Goal: Find specific page/section: Find specific page/section

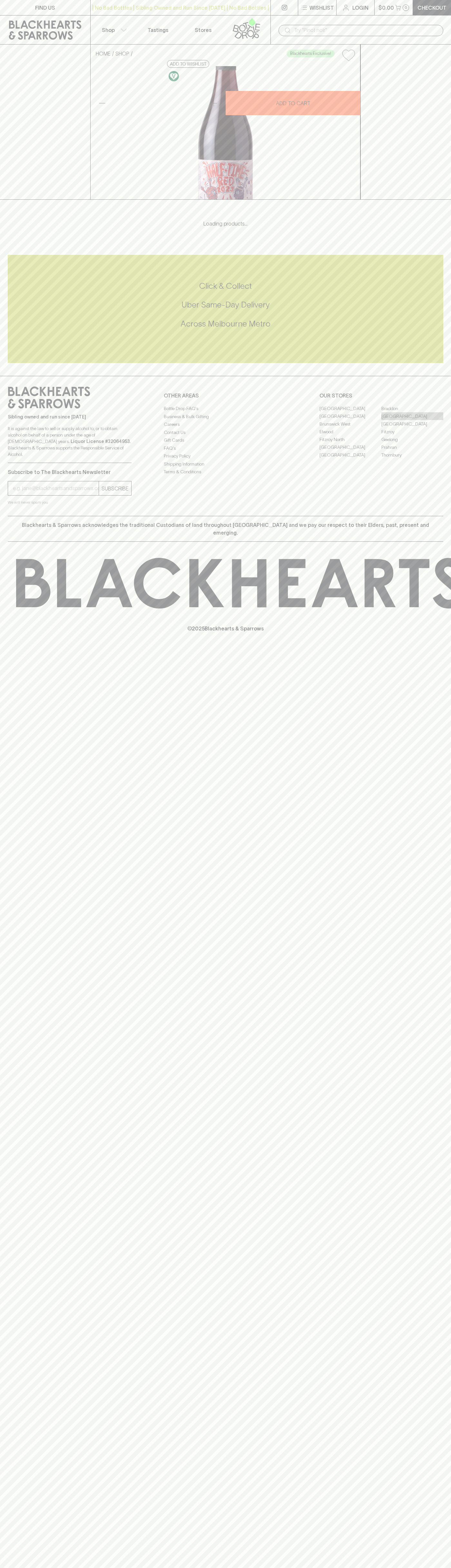
click at [413, 420] on link "[GEOGRAPHIC_DATA]" at bounding box center [412, 416] width 62 height 8
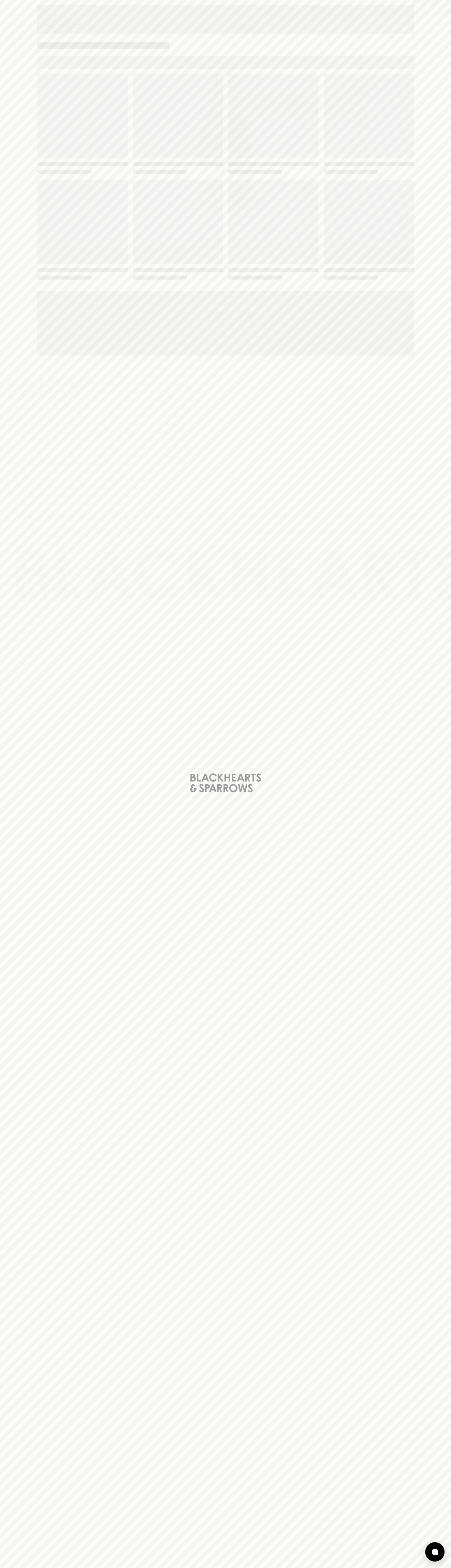
click at [306, 178] on div "Loading" at bounding box center [225, 178] width 377 height 206
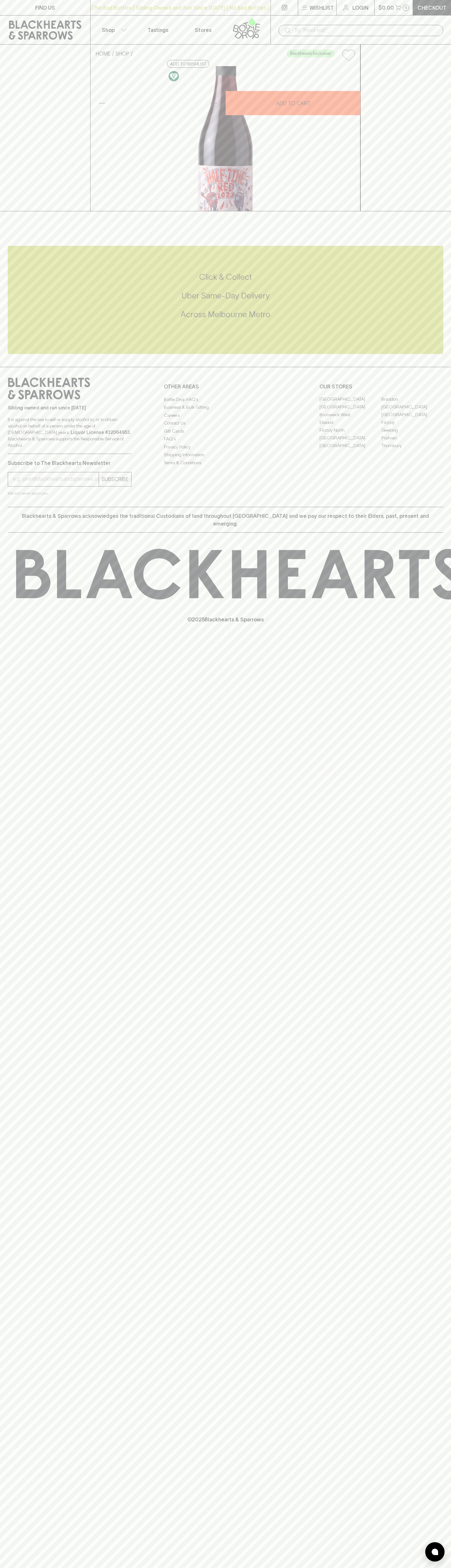
click at [357, 26] on input "text" at bounding box center [366, 30] width 144 height 10
click at [424, 211] on div "HOME SHOP Blackhearts Exclusive! Half Time Red 2023 $26.00 Add to wishlist 10% …" at bounding box center [225, 128] width 451 height 167
click at [115, 1567] on html "FIND US | No Bad Bottles | Sibling Owned and Run Since [DATE] | No Bad Bottles …" at bounding box center [225, 784] width 451 height 1568
click at [13, 354] on div "Click & Collect Uber Same-Day Delivery Across [GEOGRAPHIC_DATA] Metro" at bounding box center [226, 300] width 436 height 108
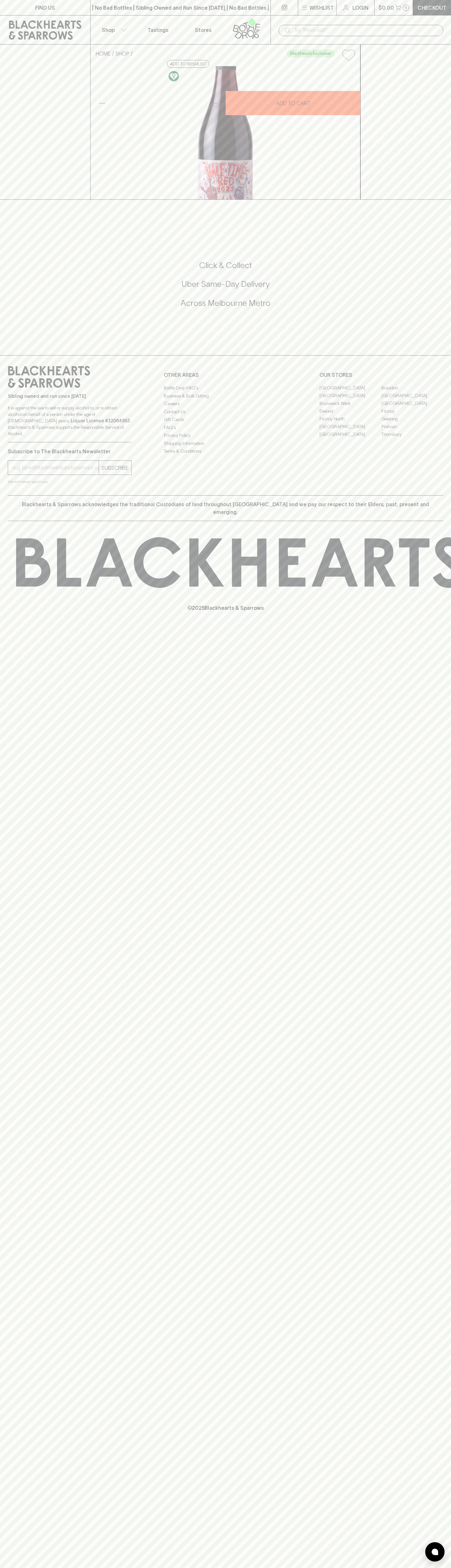
click at [413, 399] on link "[GEOGRAPHIC_DATA]" at bounding box center [412, 395] width 62 height 8
